Goal: Information Seeking & Learning: Learn about a topic

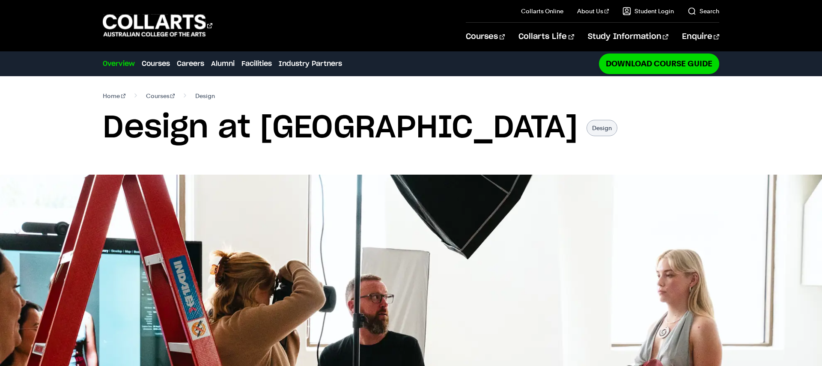
click at [389, 71] on div "Overview Overview Courses Careers Alumni Facilities Industry Partners Download …" at bounding box center [348, 64] width 491 height 24
click at [162, 62] on link "Courses" at bounding box center [156, 64] width 28 height 10
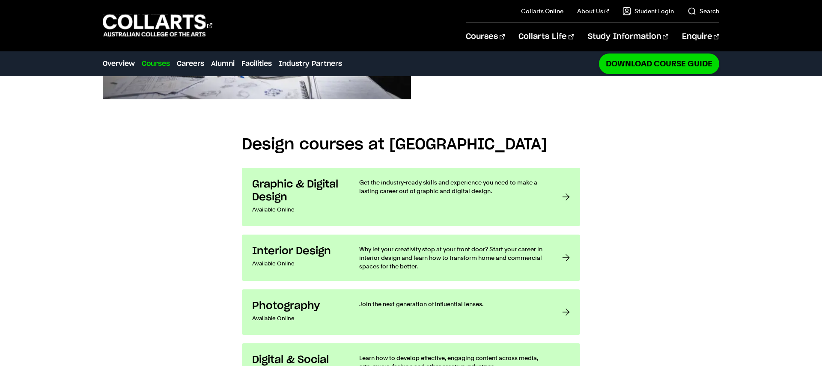
scroll to position [701, 0]
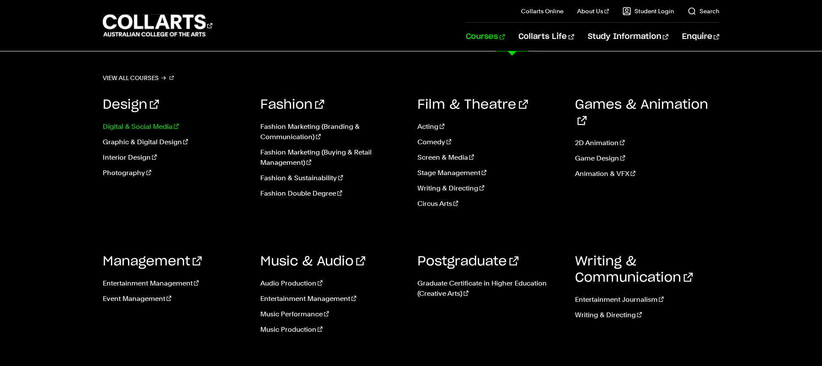
click at [165, 127] on link "Digital & Social Media" at bounding box center [175, 127] width 145 height 10
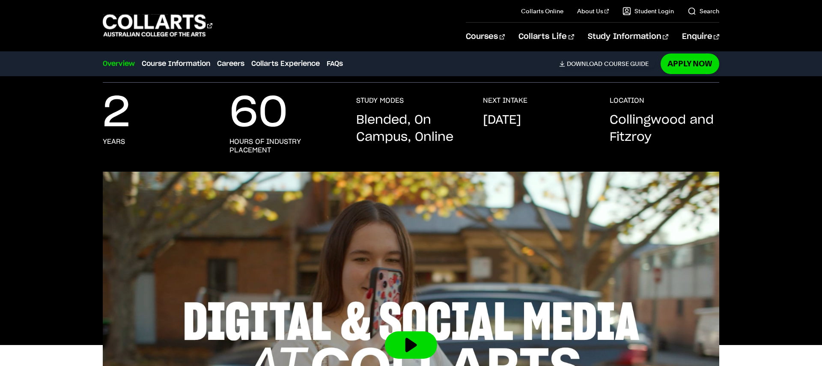
scroll to position [125, 0]
